Goal: Transaction & Acquisition: Purchase product/service

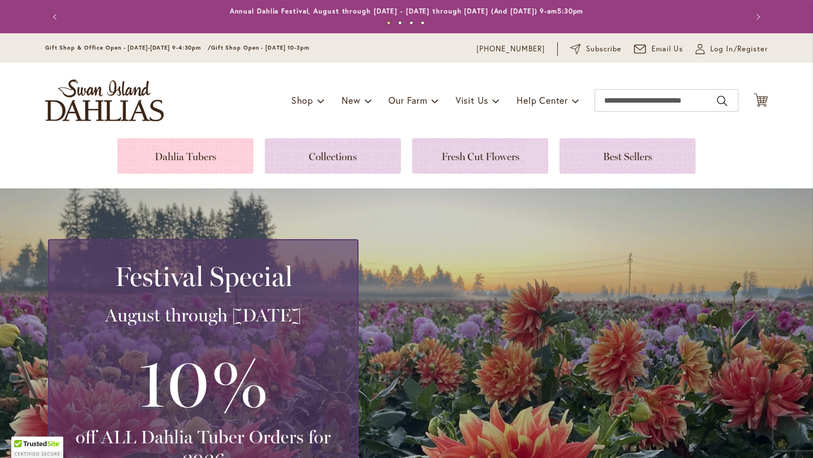
click at [202, 157] on link at bounding box center [185, 156] width 136 height 36
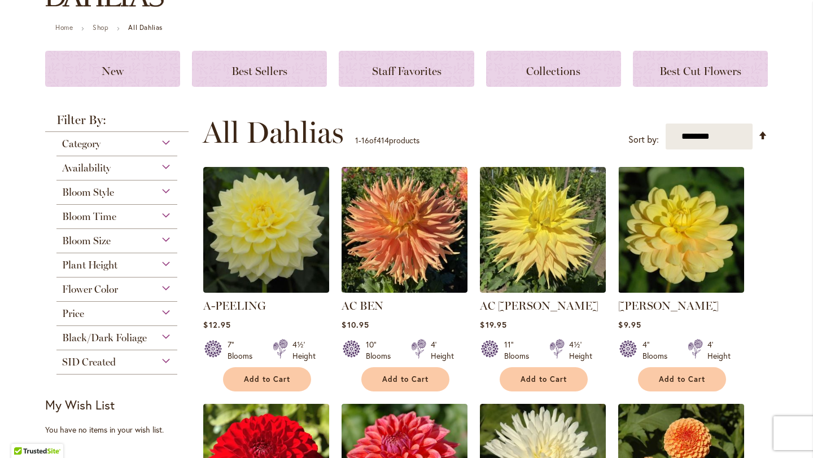
scroll to position [98, 0]
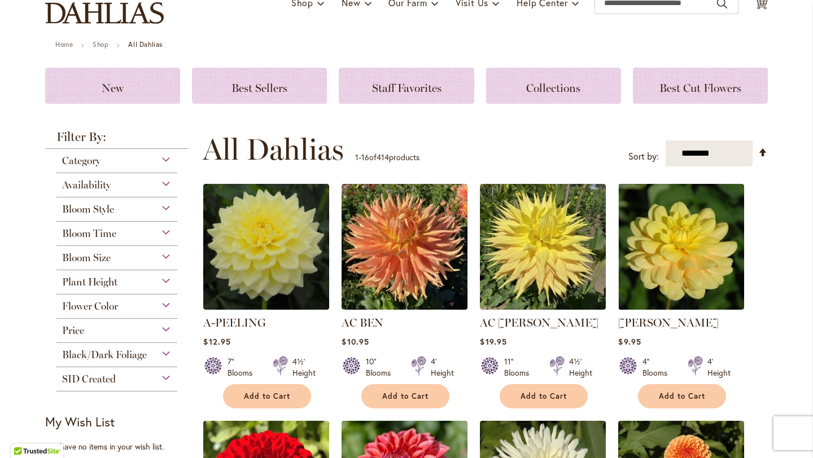
click at [87, 344] on div "Black/Dark Foliage" at bounding box center [116, 352] width 121 height 18
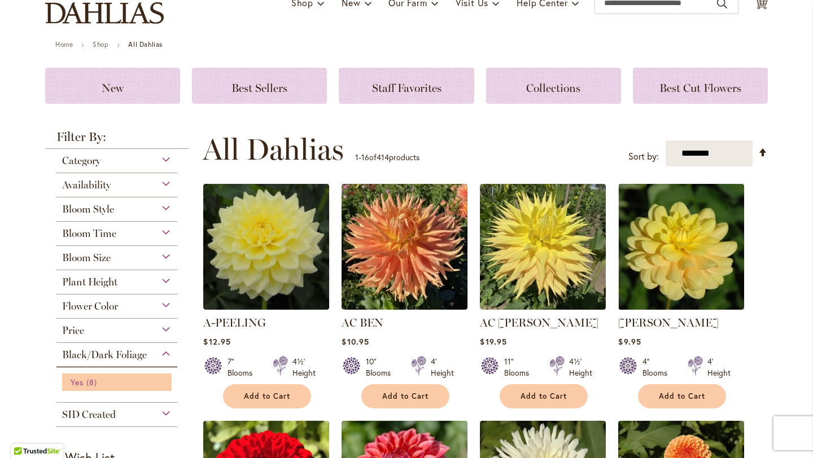
click at [79, 381] on span "Yes" at bounding box center [77, 382] width 13 height 11
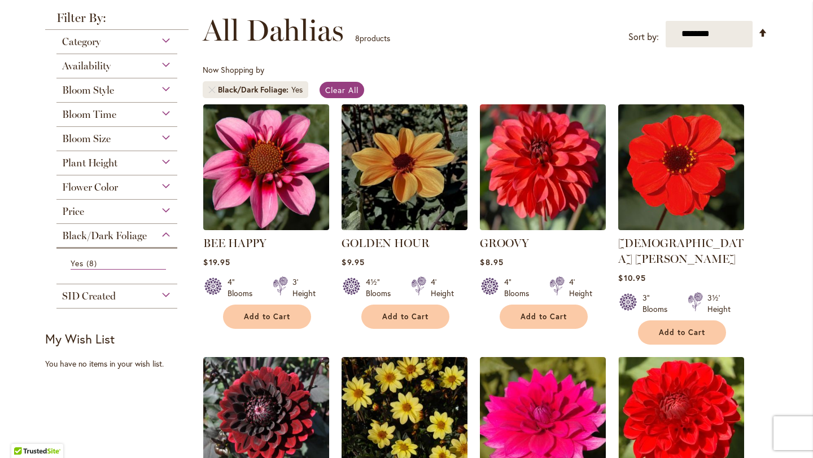
scroll to position [150, 0]
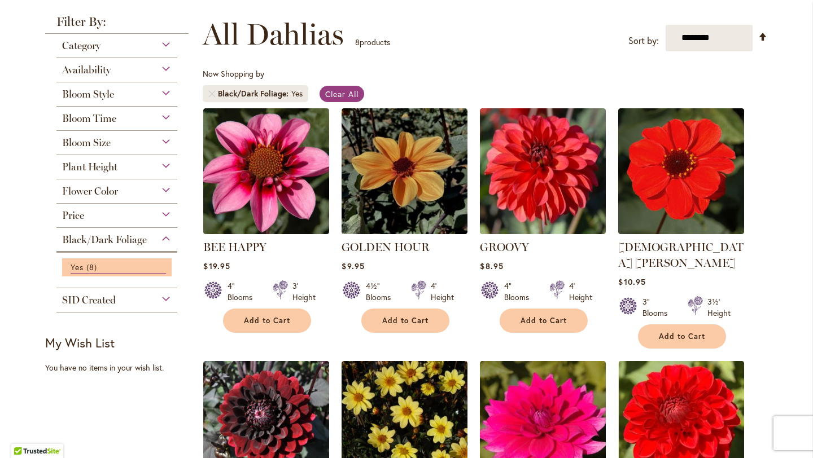
click at [89, 258] on li "Yes 8 items" at bounding box center [116, 267] width 109 height 18
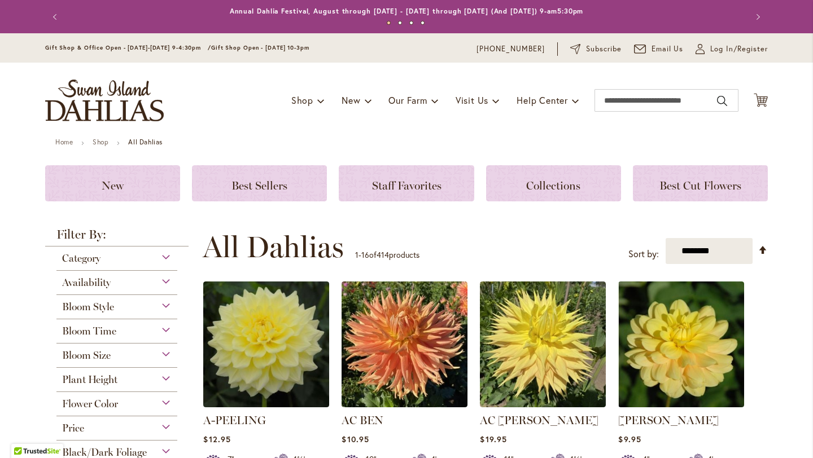
click at [92, 244] on strong "Filter By:" at bounding box center [116, 238] width 143 height 18
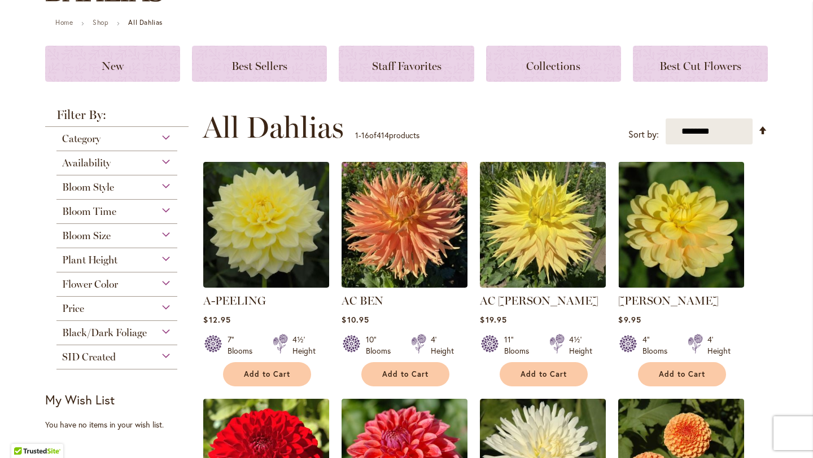
scroll to position [121, 0]
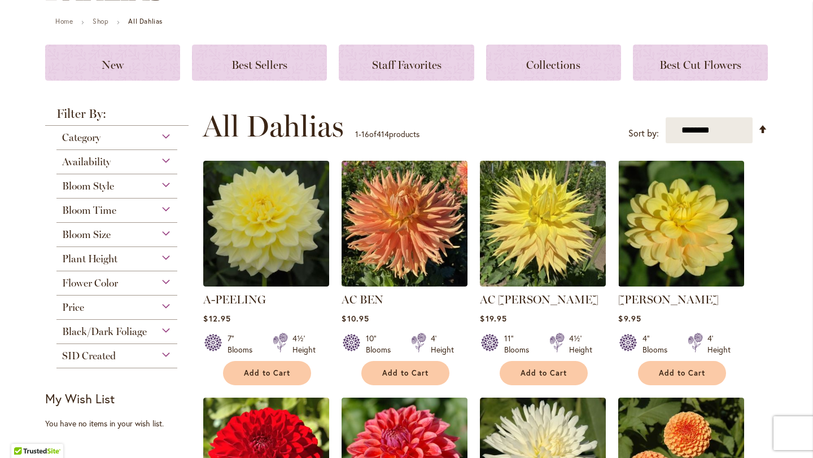
click at [166, 159] on div "Availability" at bounding box center [116, 159] width 121 height 18
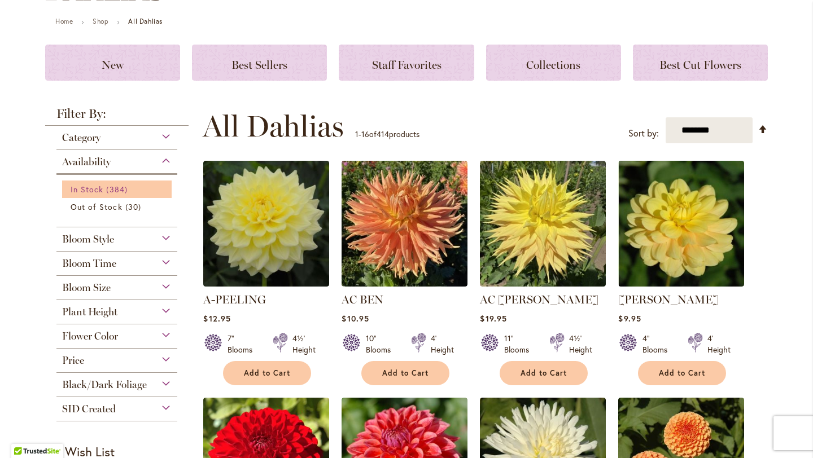
click at [123, 192] on span "384 items" at bounding box center [118, 189] width 24 height 12
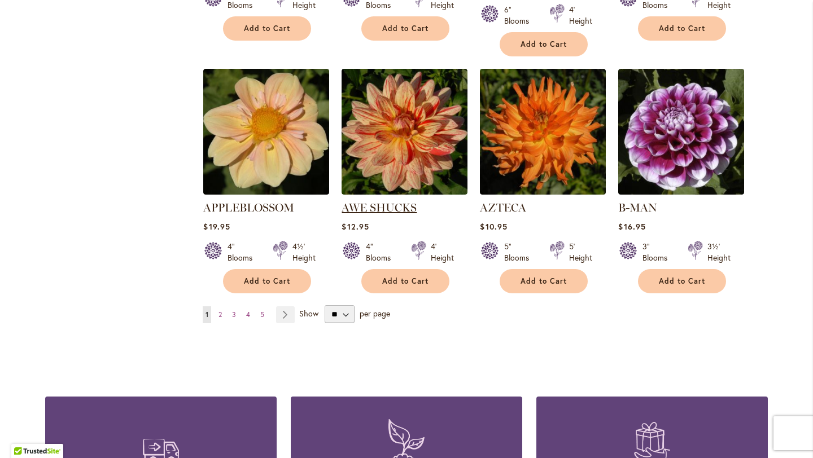
scroll to position [918, 0]
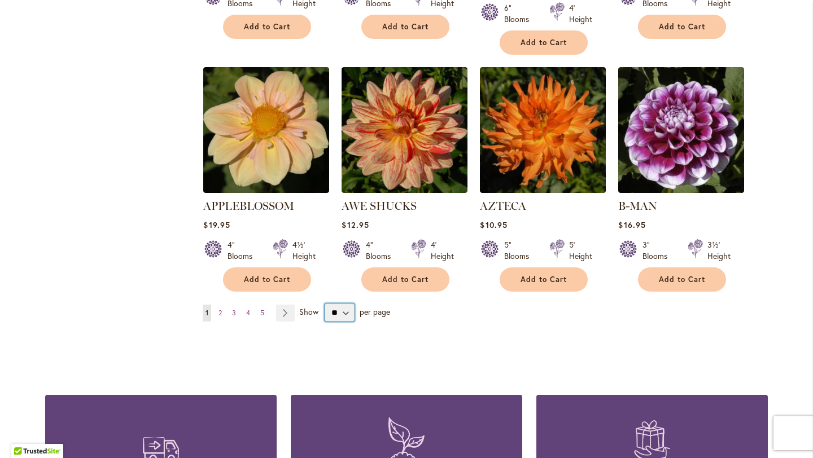
click at [343, 304] on select "** ** ** **" at bounding box center [339, 313] width 30 height 18
select select "**"
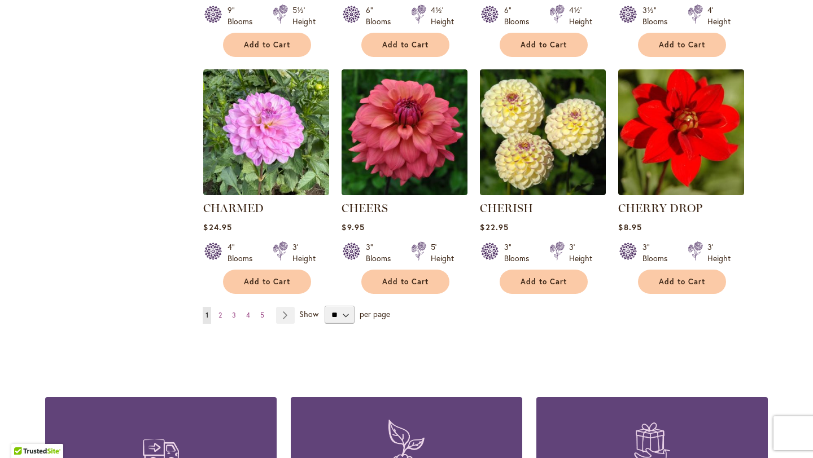
scroll to position [3771, 0]
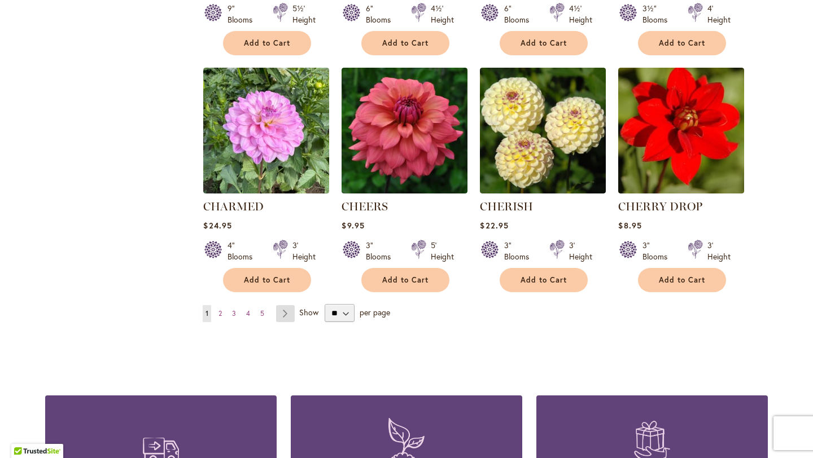
click at [288, 305] on link "Page Next" at bounding box center [285, 313] width 19 height 17
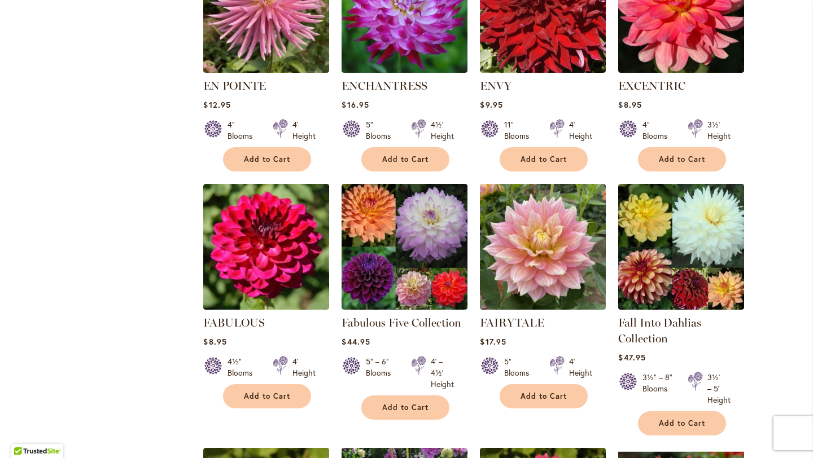
scroll to position [2778, 0]
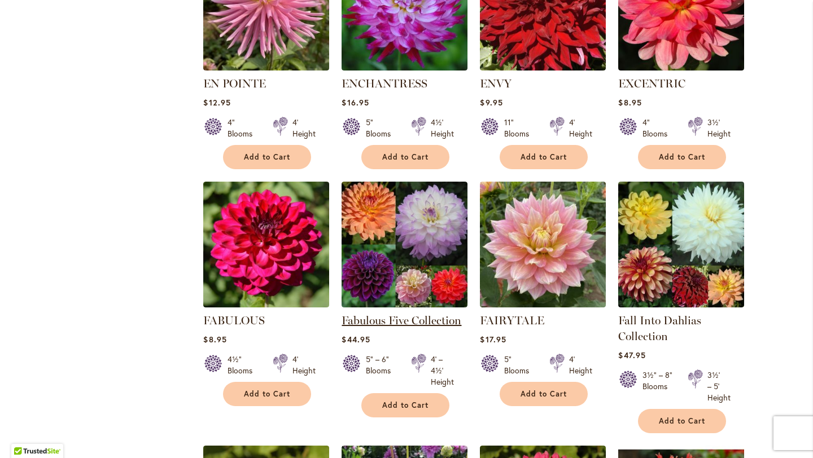
click at [425, 314] on link "Fabulous Five Collection" at bounding box center [401, 321] width 120 height 14
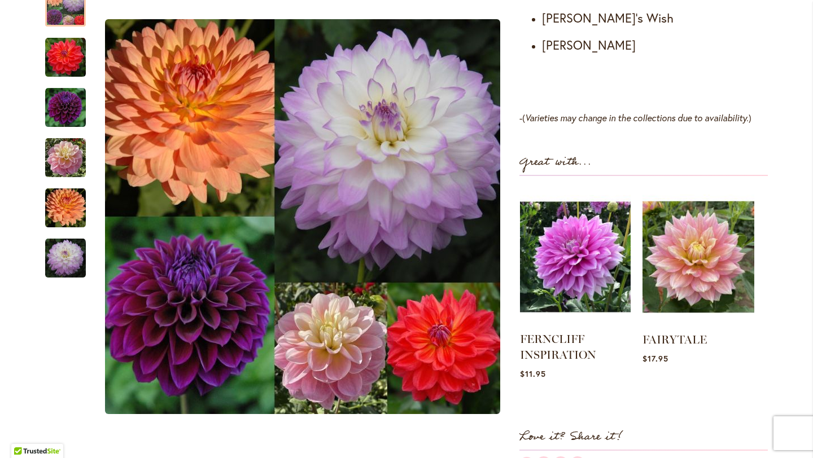
scroll to position [775, 0]
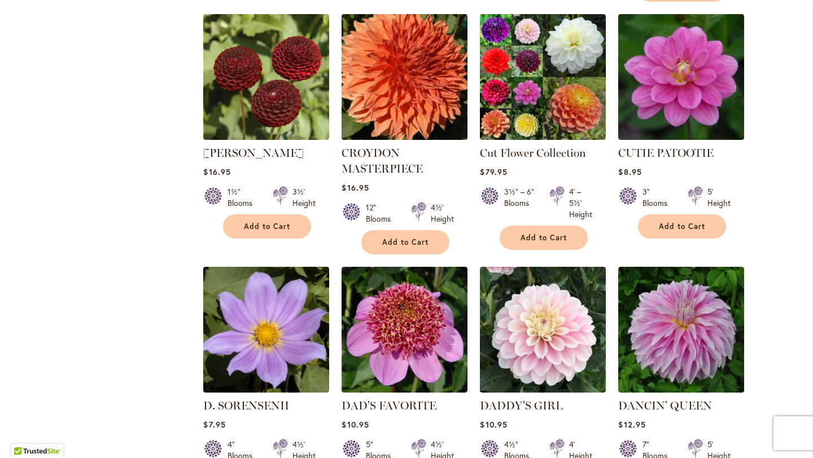
scroll to position [1160, 0]
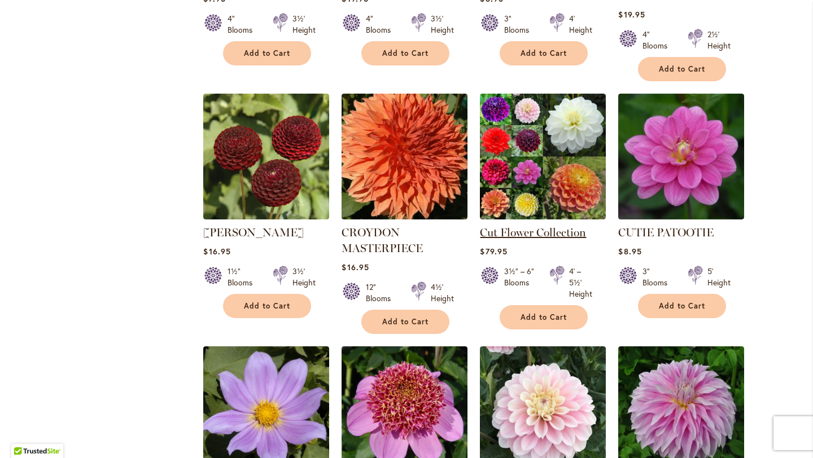
click at [528, 226] on link "Cut Flower Collection" at bounding box center [533, 233] width 106 height 14
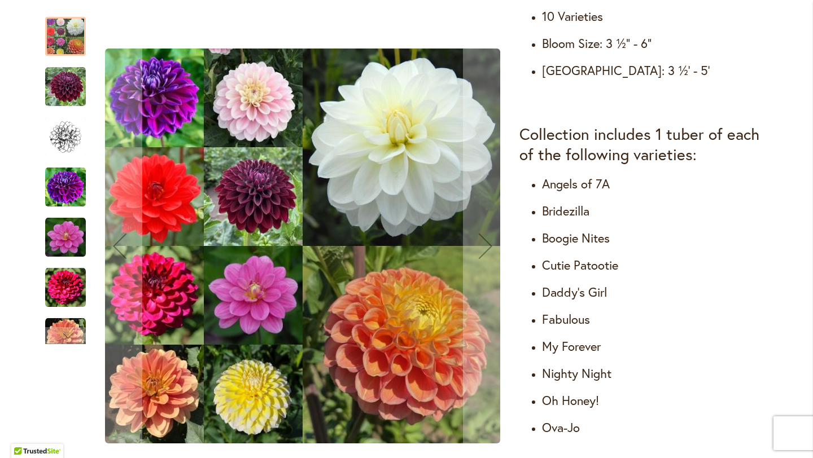
scroll to position [586, 0]
click at [66, 84] on img "Cut Flower Collection" at bounding box center [65, 87] width 41 height 41
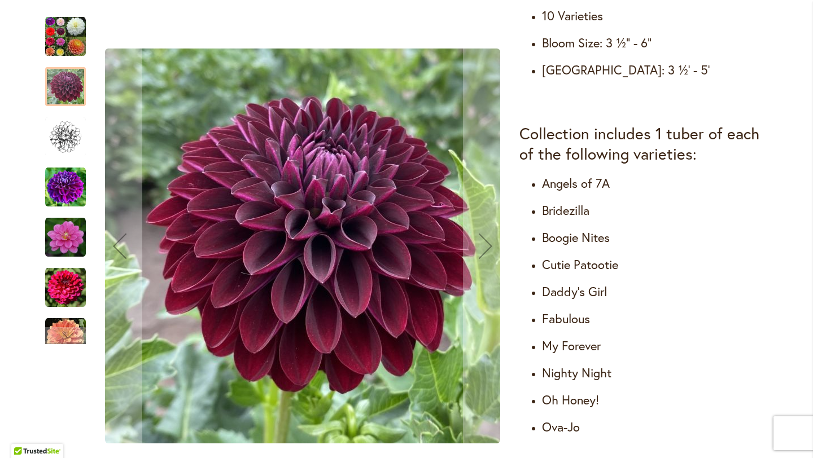
click at [67, 141] on img "Cut Flower Collection" at bounding box center [65, 137] width 41 height 41
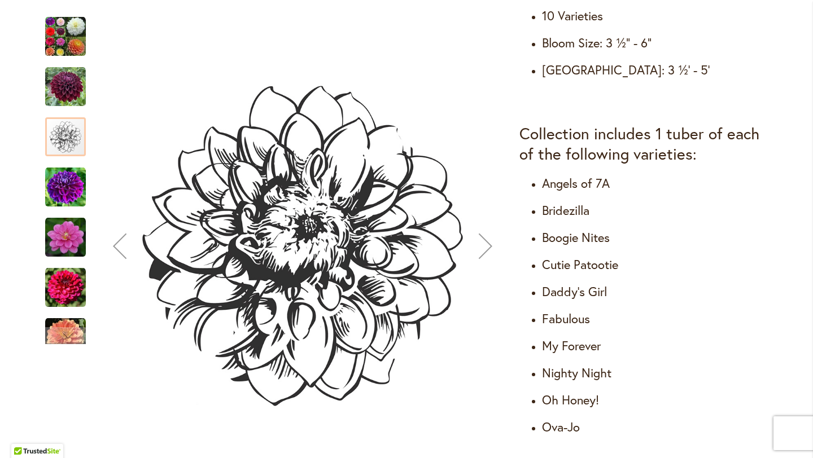
click at [65, 206] on img "Cut Flower Collection" at bounding box center [65, 187] width 41 height 41
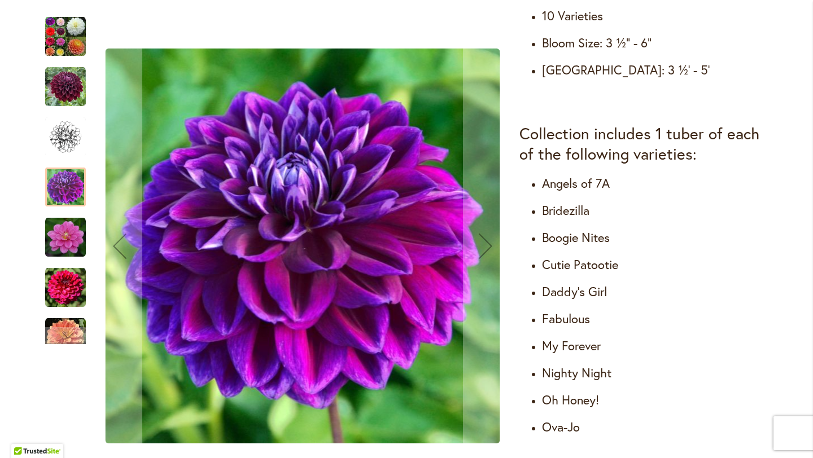
click at [66, 231] on img "Cut Flower Collection" at bounding box center [65, 237] width 41 height 41
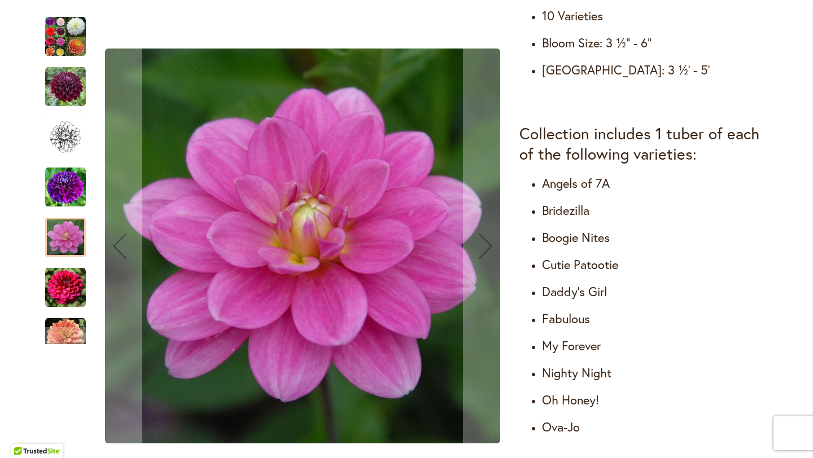
click at [71, 256] on div at bounding box center [65, 237] width 41 height 39
click at [71, 276] on img "Cut Flower Collection" at bounding box center [65, 287] width 41 height 41
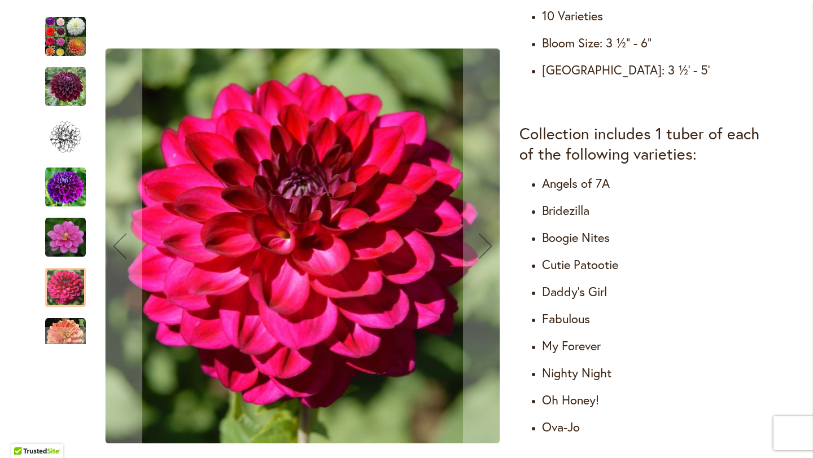
click at [73, 324] on img "Cut Flower Collection" at bounding box center [65, 338] width 41 height 41
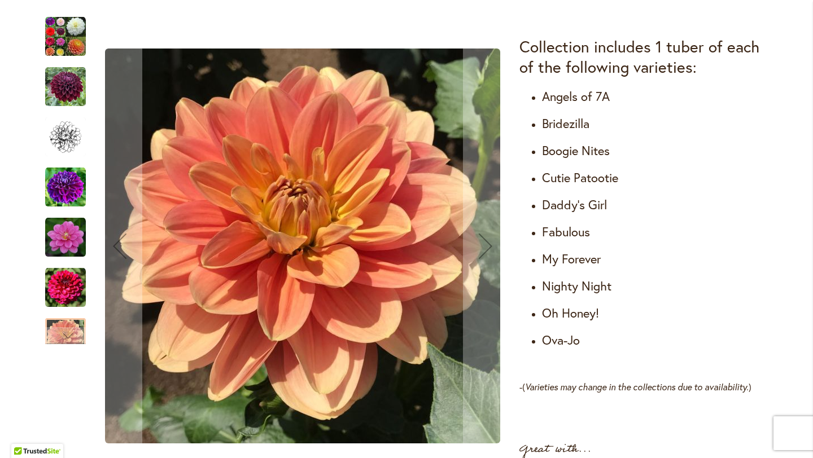
scroll to position [679, 0]
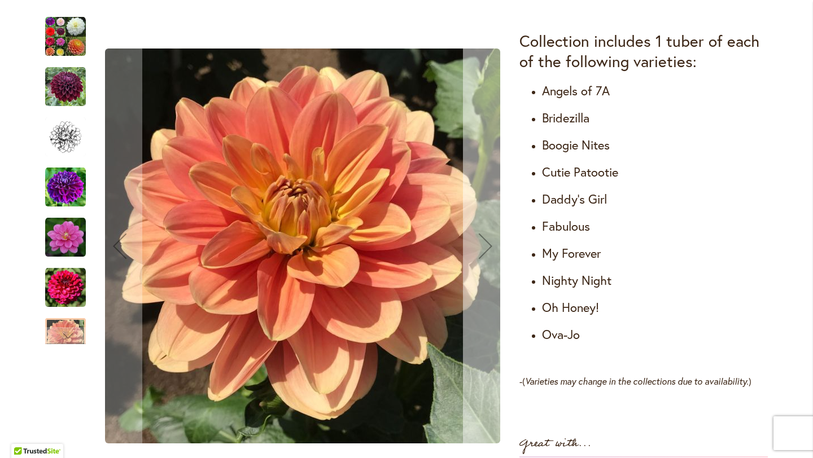
click at [485, 247] on div "Next" at bounding box center [485, 245] width 45 height 45
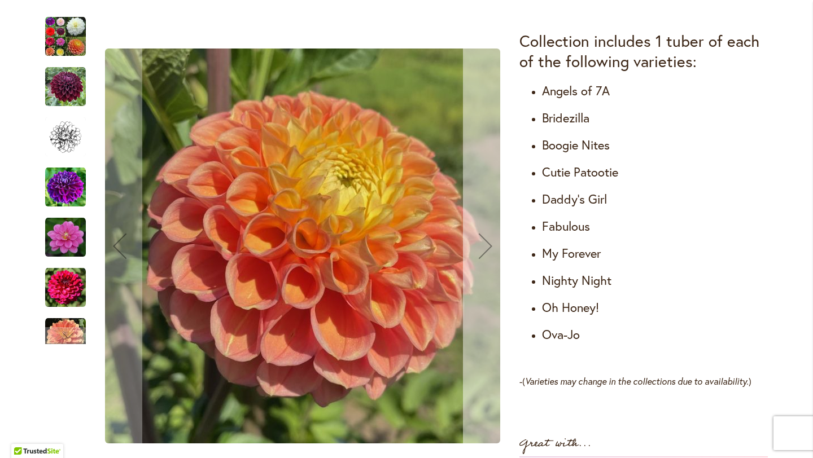
click at [485, 247] on div "Next" at bounding box center [485, 245] width 45 height 45
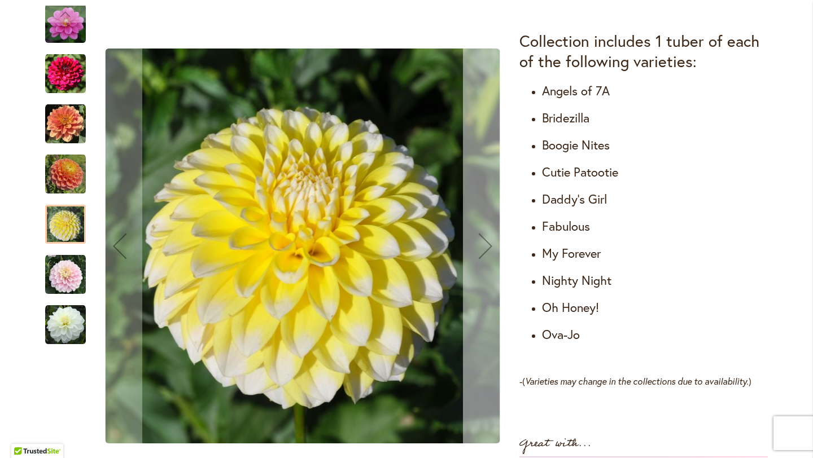
click at [485, 247] on div "Next" at bounding box center [485, 245] width 45 height 45
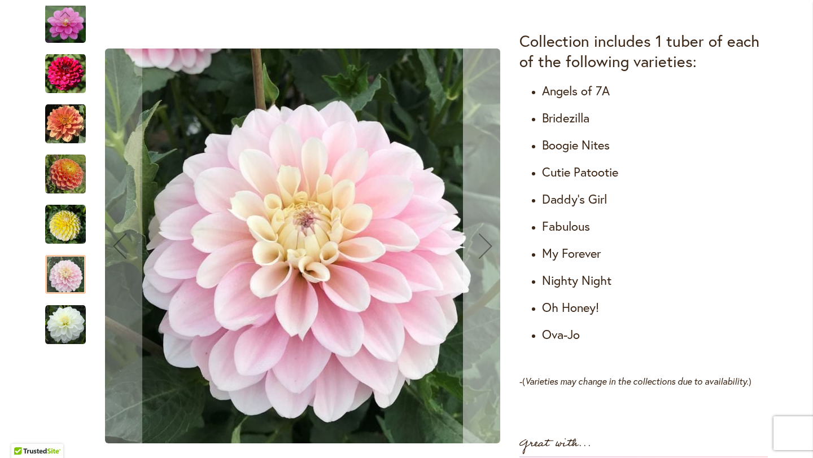
click at [485, 247] on div "Next" at bounding box center [485, 245] width 45 height 45
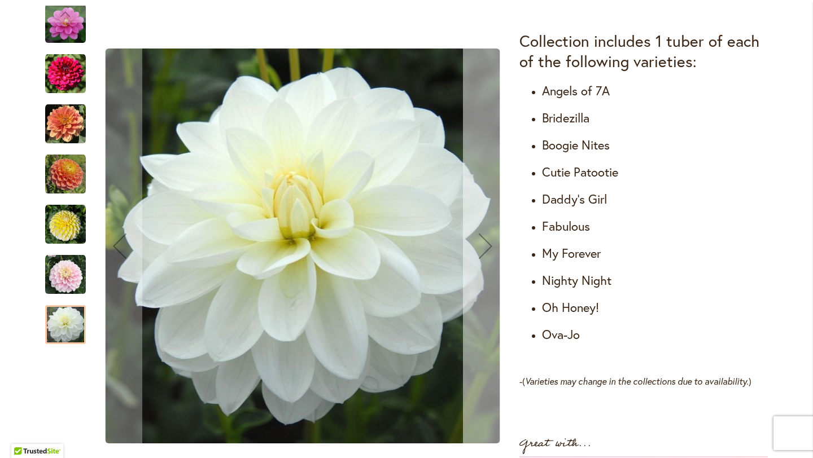
click at [485, 247] on div "Next" at bounding box center [485, 245] width 45 height 45
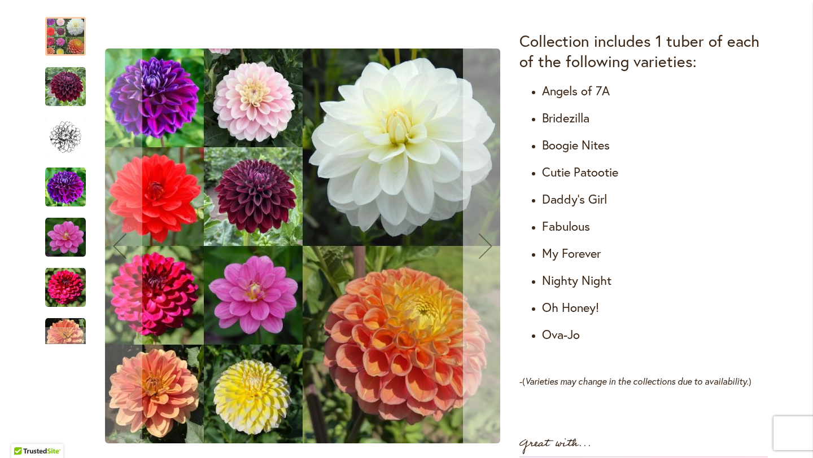
click at [485, 247] on div "Next" at bounding box center [485, 245] width 45 height 45
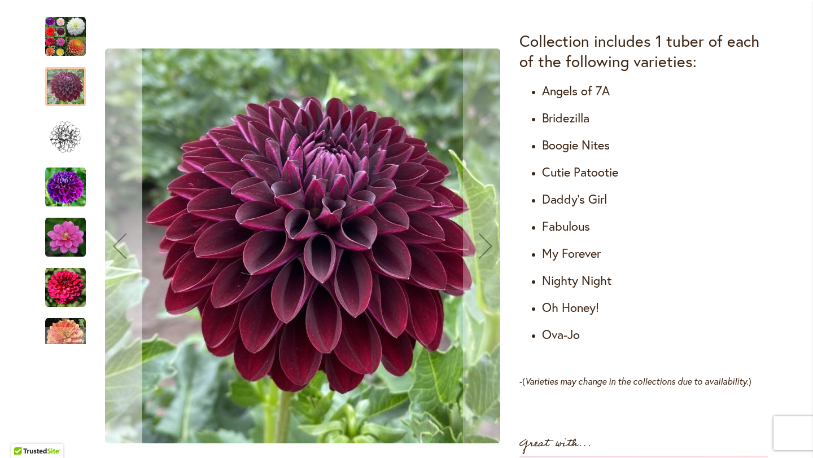
click at [120, 254] on div "Previous" at bounding box center [119, 245] width 45 height 45
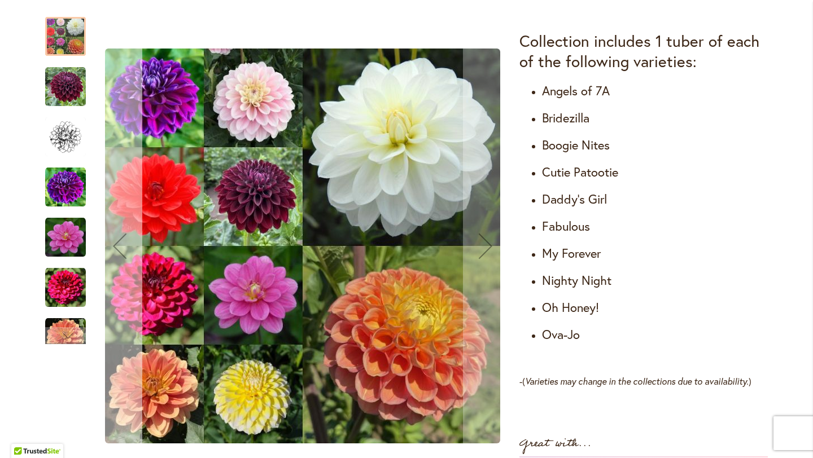
click at [120, 254] on div "Previous" at bounding box center [119, 245] width 45 height 45
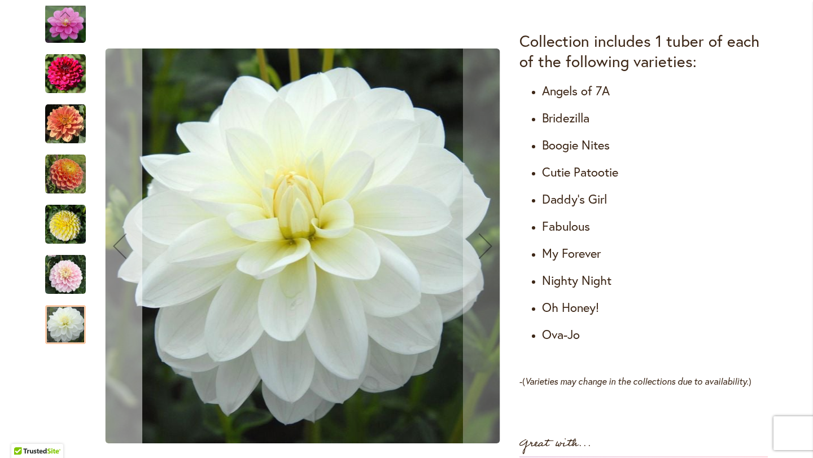
click at [120, 254] on div "Previous" at bounding box center [119, 245] width 45 height 45
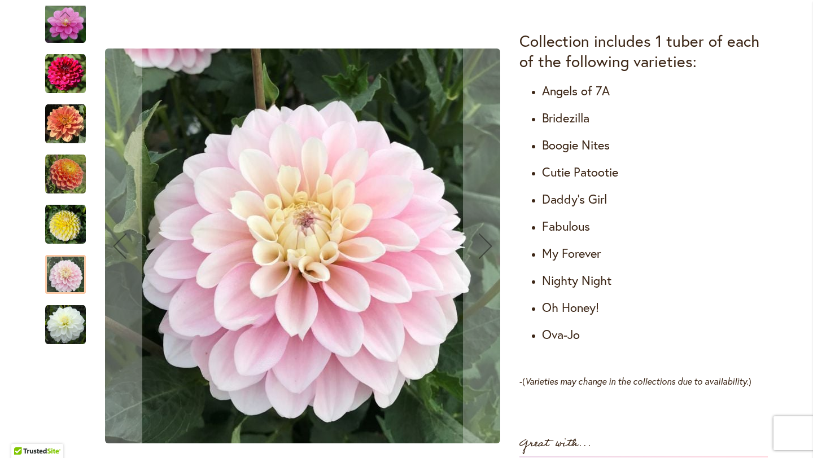
click at [281, 264] on img "Cut Flower Collection" at bounding box center [302, 246] width 395 height 395
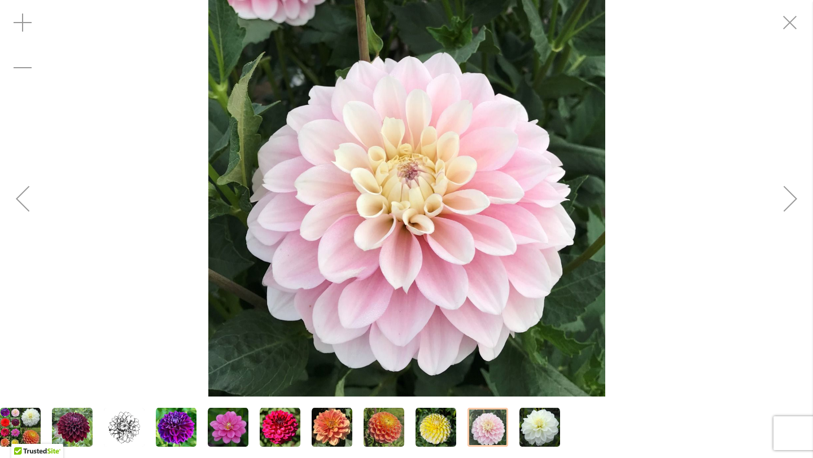
click at [788, 202] on div "Next" at bounding box center [789, 198] width 45 height 45
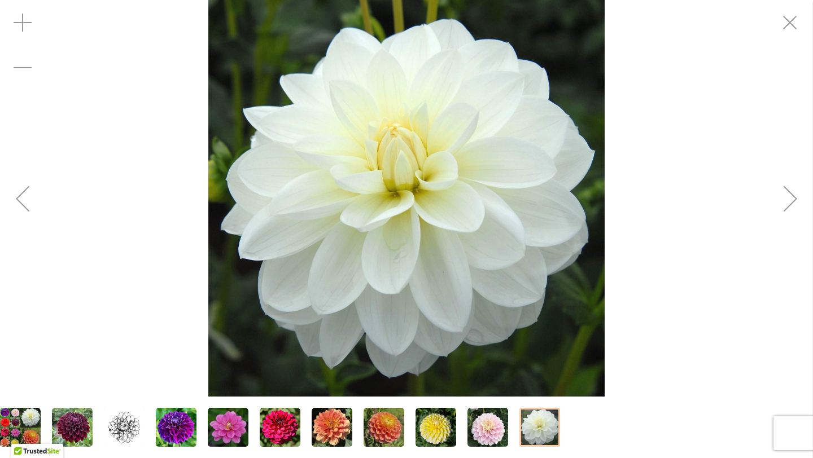
click at [788, 202] on div "Next" at bounding box center [789, 198] width 45 height 45
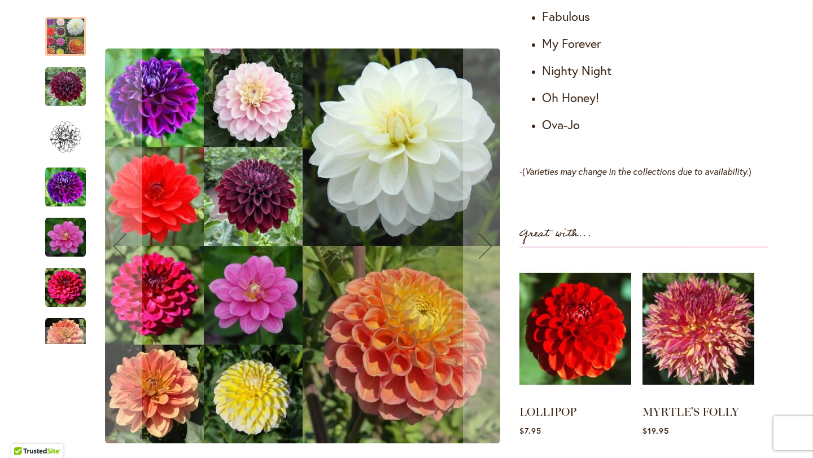
scroll to position [891, 0]
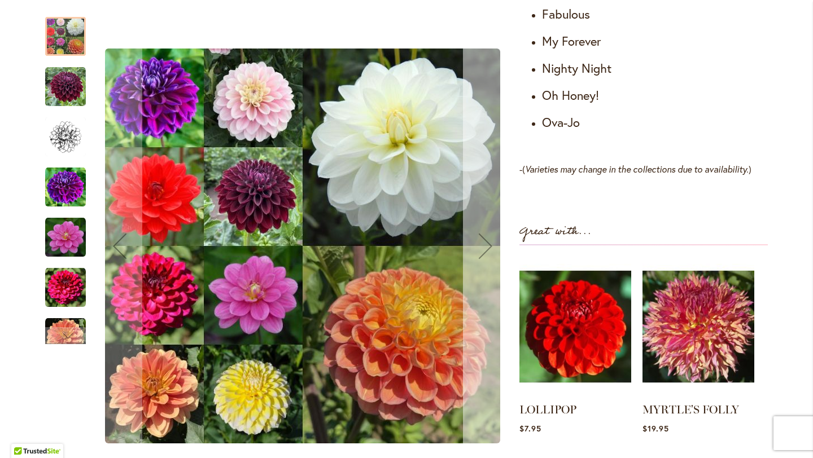
click at [485, 253] on div "Next" at bounding box center [485, 245] width 45 height 45
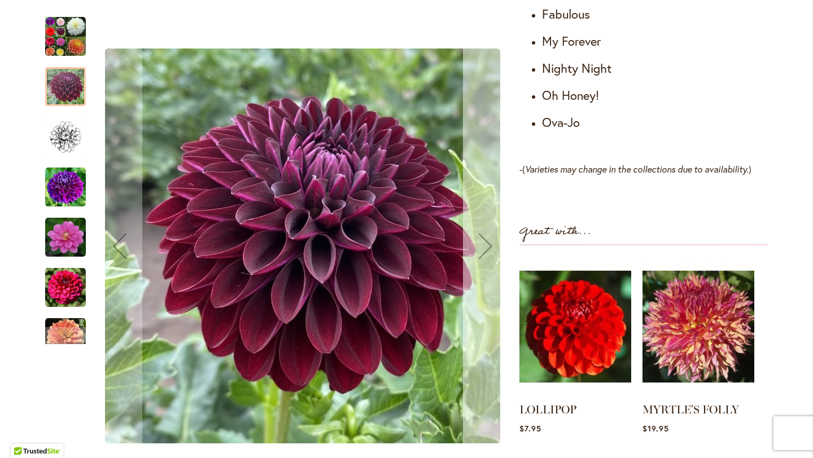
click at [485, 253] on div "Next" at bounding box center [485, 245] width 45 height 45
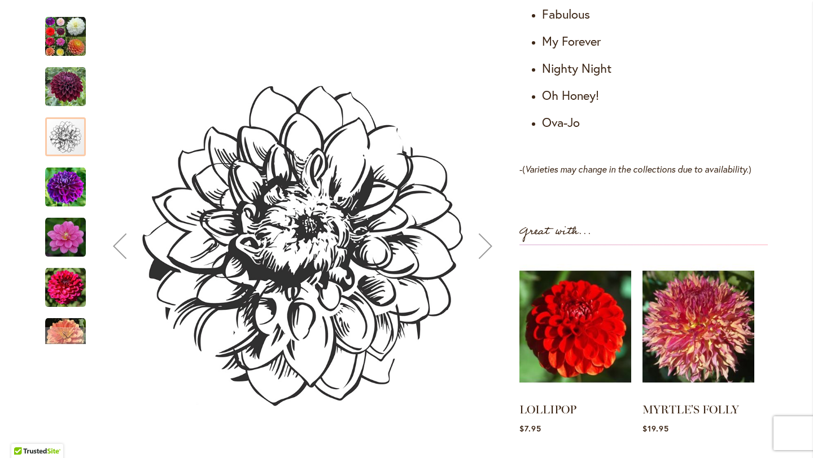
click at [485, 253] on div "Next" at bounding box center [485, 245] width 45 height 45
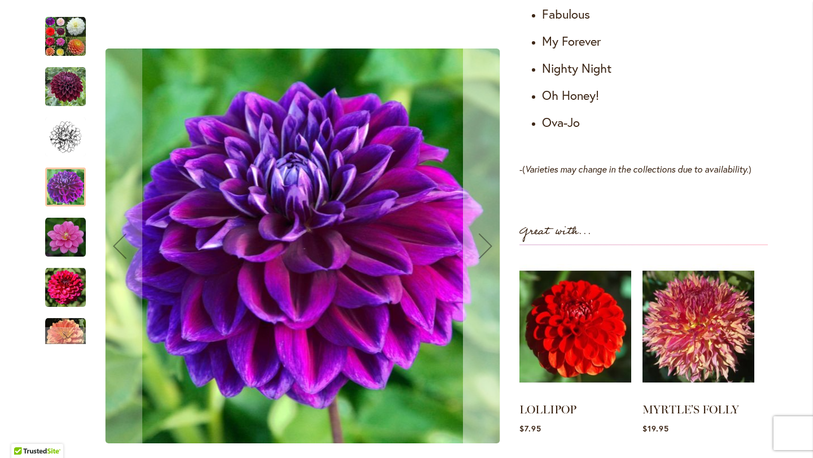
click at [485, 253] on div "Next" at bounding box center [485, 245] width 45 height 45
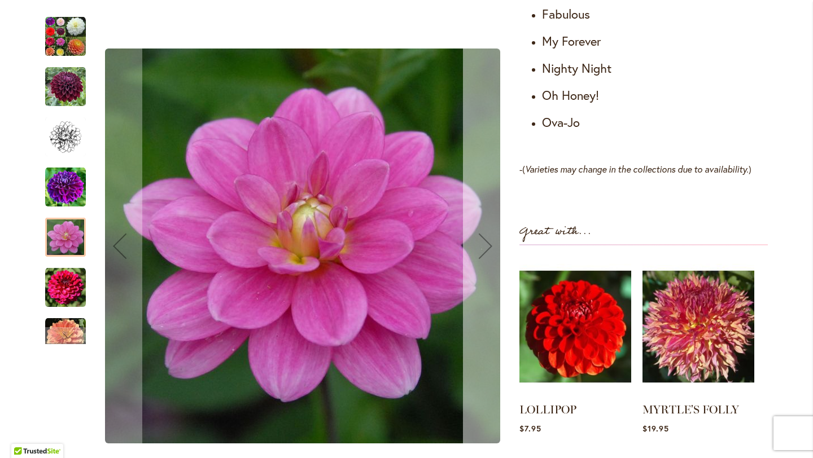
click at [485, 253] on div "Next" at bounding box center [485, 245] width 45 height 45
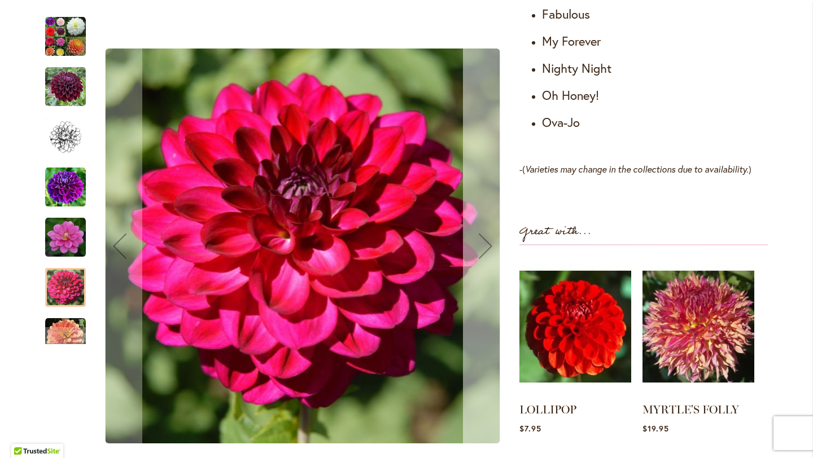
click at [485, 253] on div "Next" at bounding box center [485, 245] width 45 height 45
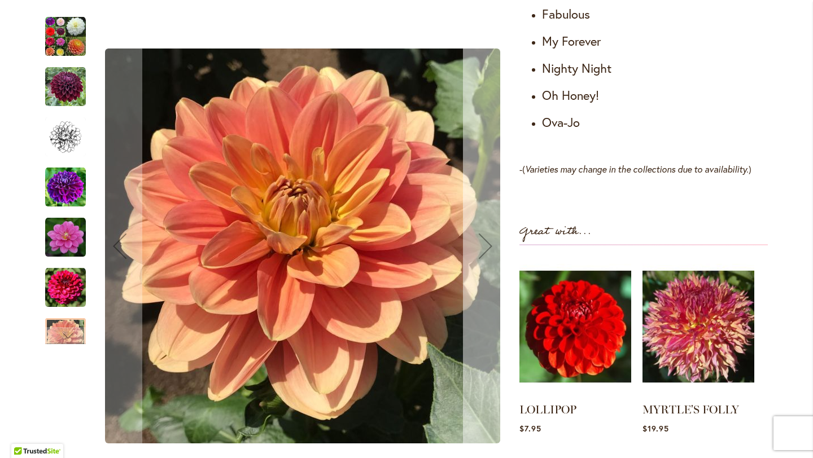
click at [485, 253] on div "Next" at bounding box center [485, 245] width 45 height 45
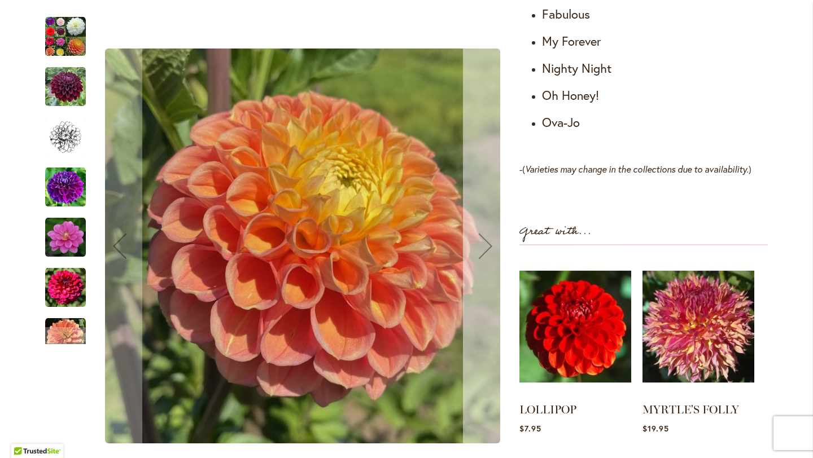
click at [485, 253] on div "Next" at bounding box center [485, 245] width 45 height 45
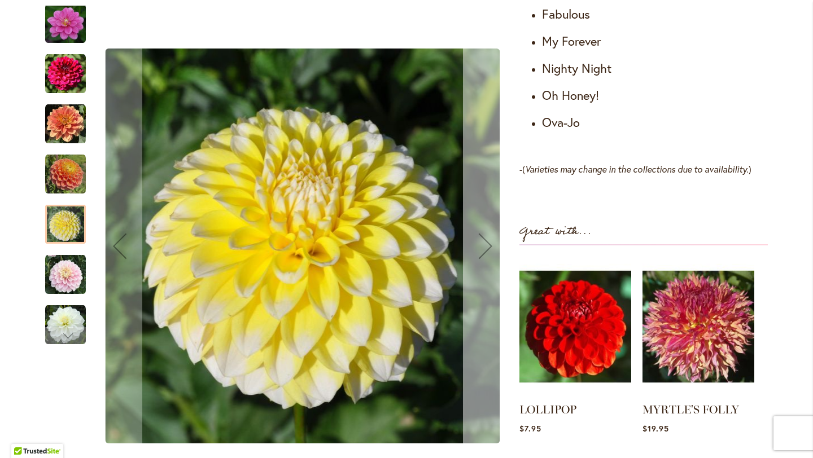
click at [485, 253] on div "Next" at bounding box center [485, 245] width 45 height 45
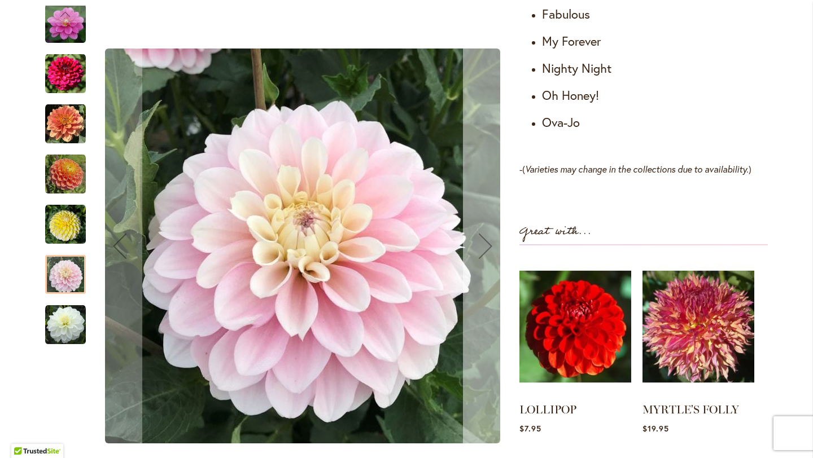
click at [485, 253] on div "Next" at bounding box center [485, 245] width 45 height 45
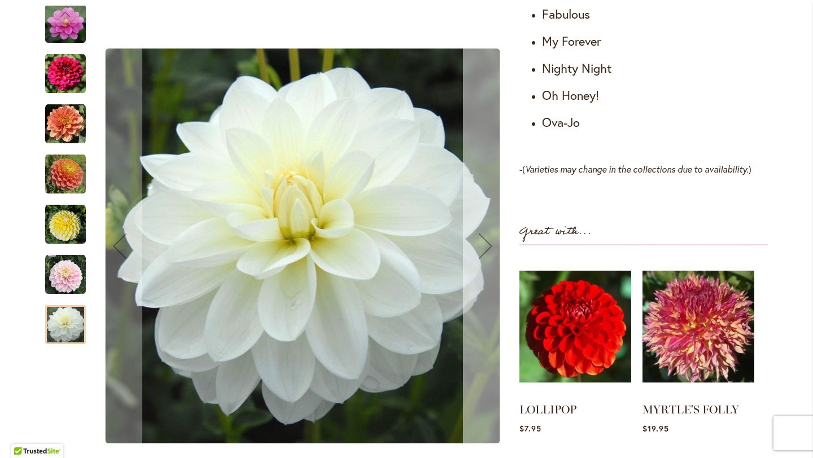
click at [485, 253] on div "Next" at bounding box center [485, 245] width 45 height 45
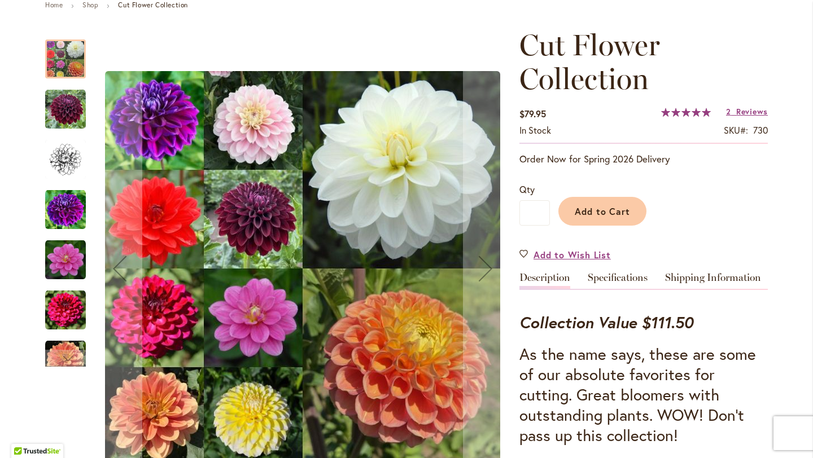
scroll to position [0, 0]
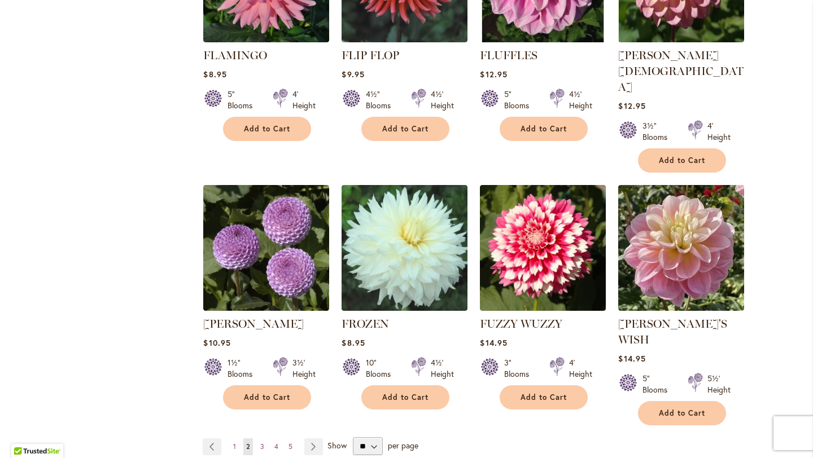
scroll to position [3808, 0]
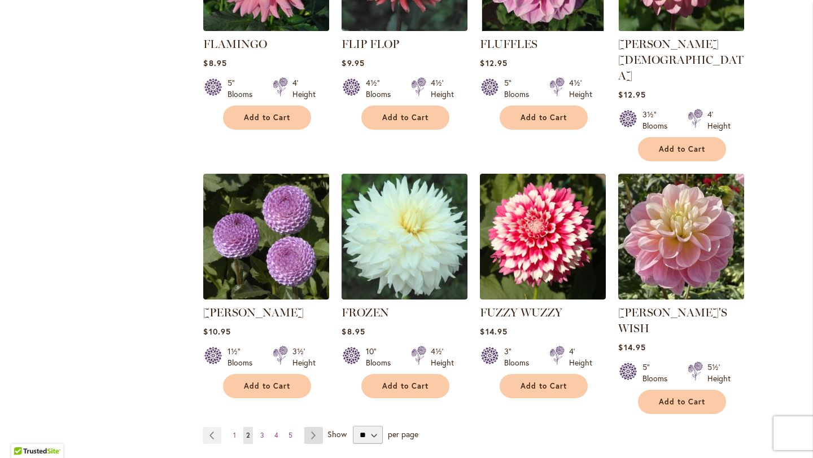
click at [312, 427] on link "Page Next" at bounding box center [313, 435] width 19 height 17
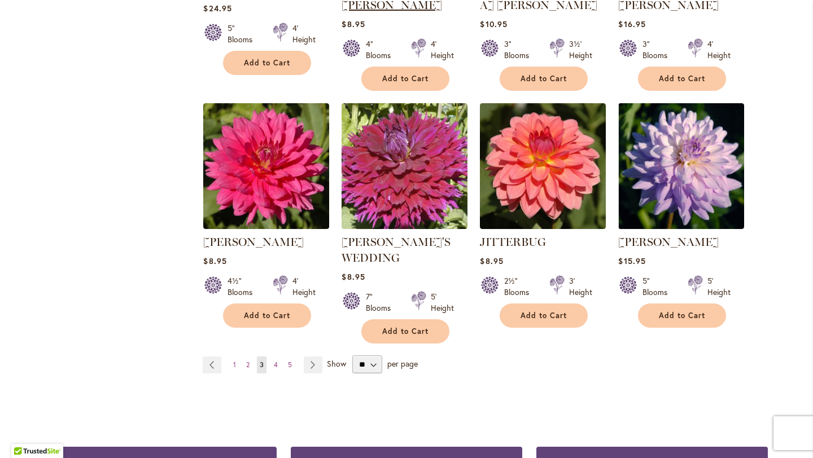
scroll to position [3844, 0]
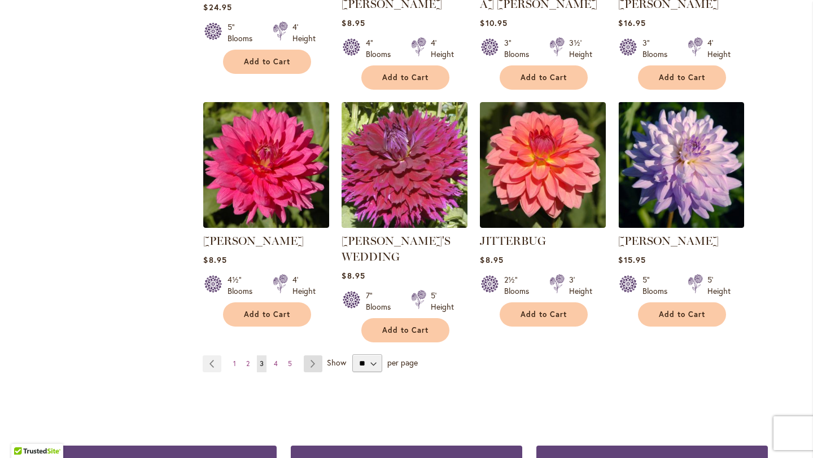
click at [313, 355] on link "Page Next" at bounding box center [313, 363] width 19 height 17
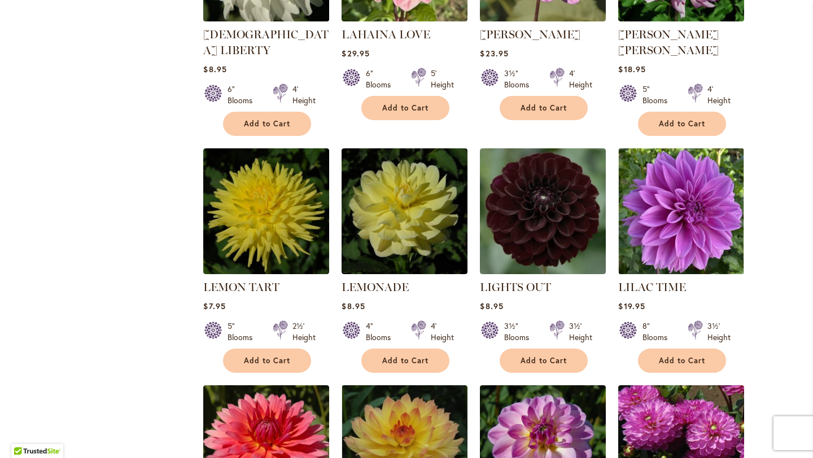
scroll to position [1095, 0]
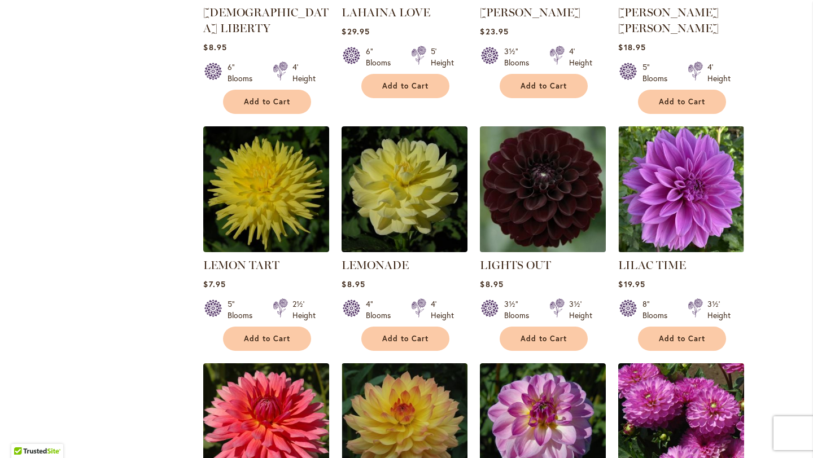
click at [539, 206] on img at bounding box center [543, 189] width 132 height 132
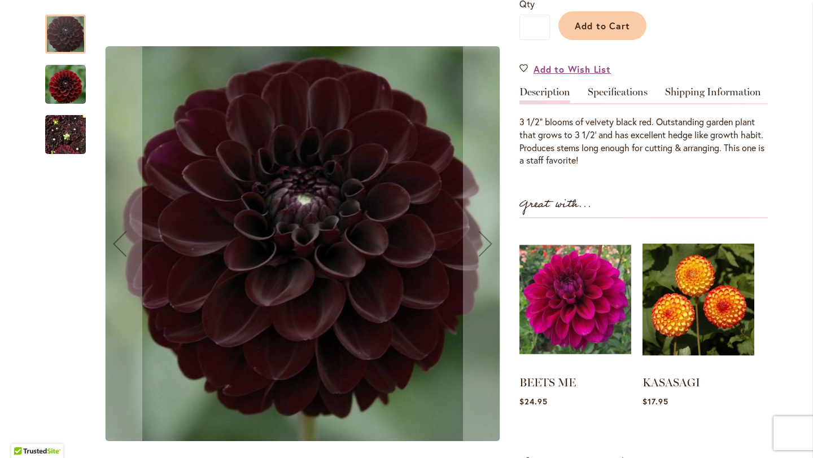
scroll to position [293, 0]
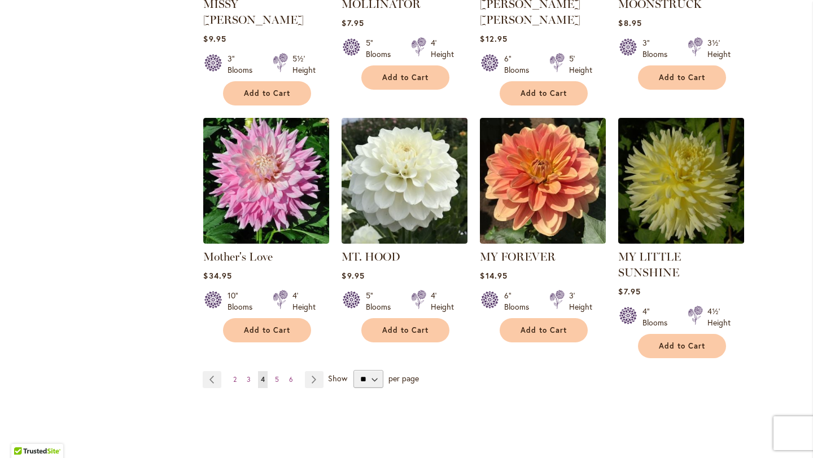
scroll to position [3792, 0]
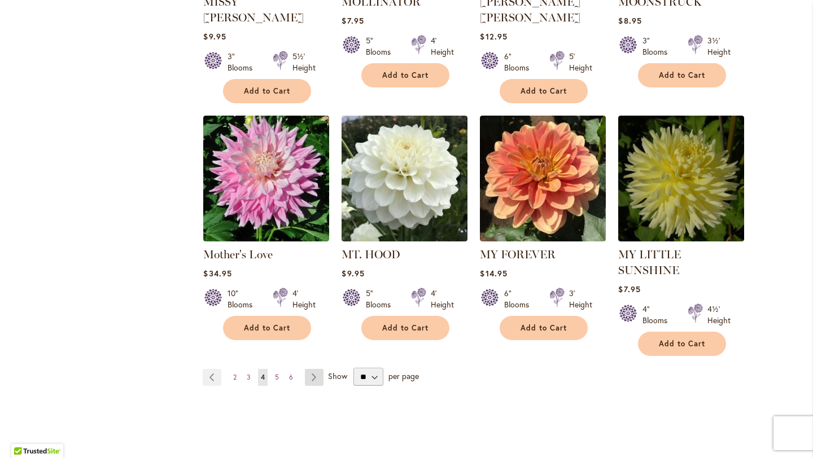
click at [311, 369] on link "Page Next" at bounding box center [314, 377] width 19 height 17
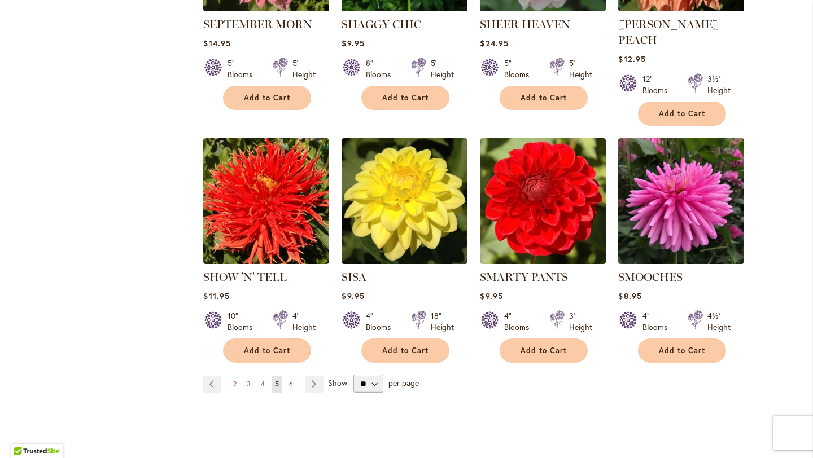
scroll to position [3770, 0]
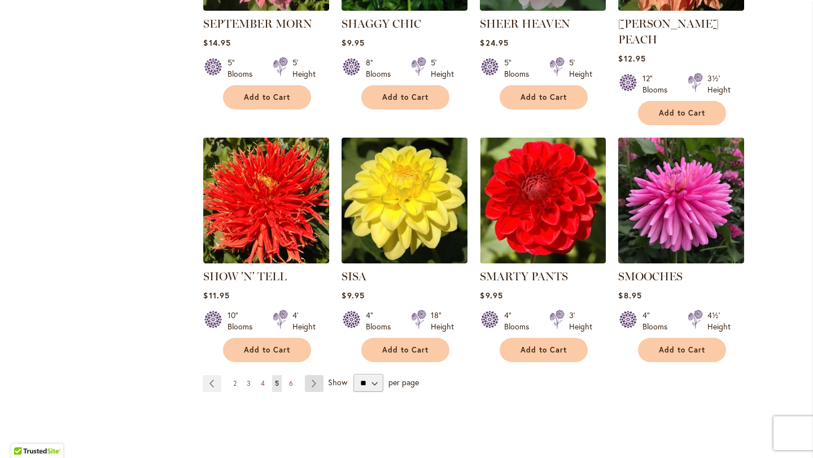
click at [313, 375] on link "Page Next" at bounding box center [314, 383] width 19 height 17
